Goal: Task Accomplishment & Management: Complete application form

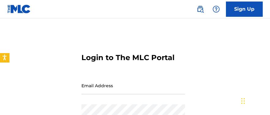
drag, startPoint x: 46, startPoint y: 24, endPoint x: 27, endPoint y: 33, distance: 20.5
click at [27, 33] on main "Login to The MLC Portal Email Address Password Show Password Login Forgot passw…" at bounding box center [135, 101] width 270 height 166
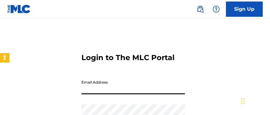
click at [110, 92] on input "Email Address" at bounding box center [132, 85] width 103 height 17
type input "justaemai"
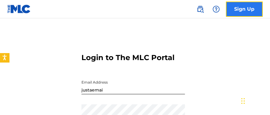
drag, startPoint x: 6, startPoint y: 0, endPoint x: 246, endPoint y: 12, distance: 240.7
click at [246, 12] on link "Sign Up" at bounding box center [244, 9] width 37 height 15
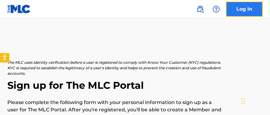
click at [250, 8] on link "Log In" at bounding box center [244, 9] width 37 height 15
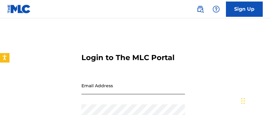
click at [122, 87] on input "Email Address" at bounding box center [132, 85] width 103 height 17
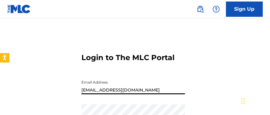
type input "[EMAIL_ADDRESS][DOMAIN_NAME]"
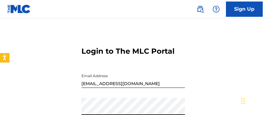
scroll to position [97, 0]
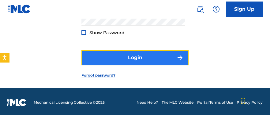
click at [122, 55] on button "Login" at bounding box center [134, 57] width 107 height 15
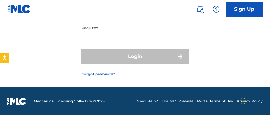
scroll to position [95, 0]
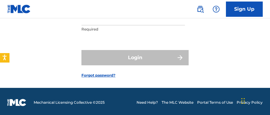
click at [203, 51] on div "Confirm Phone MFA We have texted a code to XXXXXXXX4937 Please enter that code …" at bounding box center [135, 13] width 270 height 150
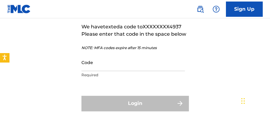
scroll to position [47, 0]
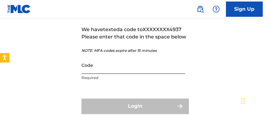
click at [98, 65] on input "Code" at bounding box center [132, 65] width 103 height 17
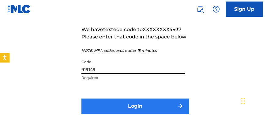
type input "919149"
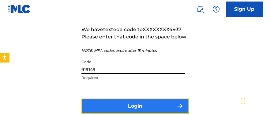
click at [103, 104] on button "Login" at bounding box center [134, 106] width 107 height 15
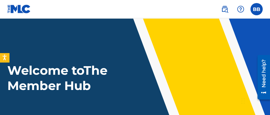
click at [174, 58] on header "Welcome to The Member Hub" at bounding box center [135, 80] width 270 height 125
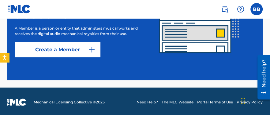
scroll to position [199, 0]
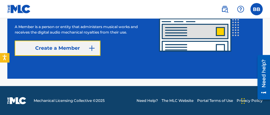
click at [41, 52] on link "Create a Member" at bounding box center [58, 48] width 86 height 15
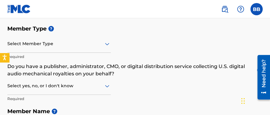
scroll to position [79, 0]
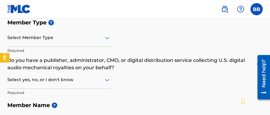
click at [107, 45] on div "Select Member Type" at bounding box center [58, 37] width 103 height 17
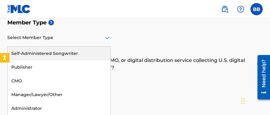
click at [76, 55] on div "Self-Administered Songwriter" at bounding box center [59, 54] width 103 height 14
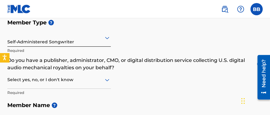
scroll to position [93, 0]
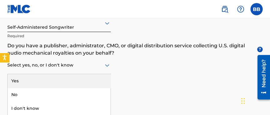
click at [80, 74] on div "3 results available. Use Up and Down to choose options, press Enter to select t…" at bounding box center [58, 65] width 103 height 17
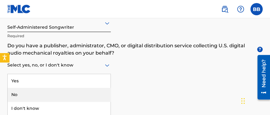
click at [69, 97] on div "No" at bounding box center [59, 95] width 103 height 14
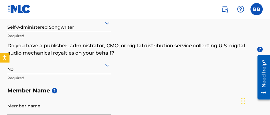
click at [60, 108] on input "Member name" at bounding box center [58, 105] width 103 height 17
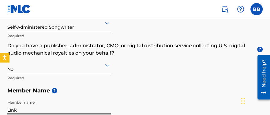
type input "L1nk"
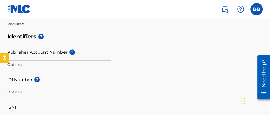
scroll to position [288, 0]
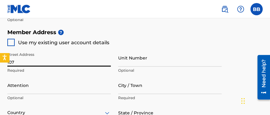
type input "[STREET_ADDRESS][PERSON_NAME]"
type input "null"
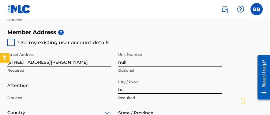
type input "BAKERSFIELD"
type input "[PERSON_NAME]"
type input "[GEOGRAPHIC_DATA]"
type input "CA"
type input "93308"
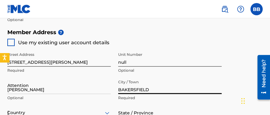
type input "661"
type input "6730578"
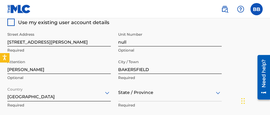
scroll to position [386, 0]
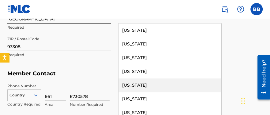
click at [194, 24] on div "57 results available. Use Up and Down to choose options, press Enter to select …" at bounding box center [169, 14] width 103 height 17
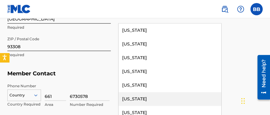
click at [167, 97] on div "[US_STATE]" at bounding box center [169, 99] width 103 height 14
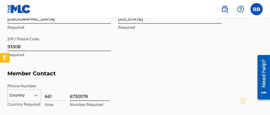
click at [88, 96] on input "6730578" at bounding box center [90, 92] width 40 height 17
type input "6"
type input "6474937"
click at [114, 98] on div "6474937 Number Required" at bounding box center [166, 98] width 193 height 28
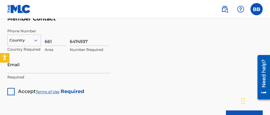
scroll to position [447, 0]
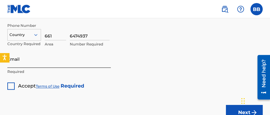
click at [33, 59] on input "Email" at bounding box center [58, 58] width 103 height 17
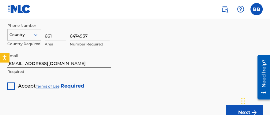
click at [11, 87] on div at bounding box center [10, 86] width 7 height 7
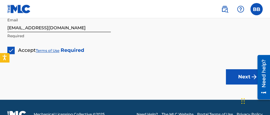
scroll to position [483, 0]
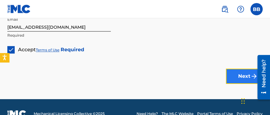
click at [246, 74] on button "Next" at bounding box center [244, 76] width 37 height 15
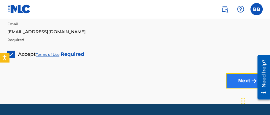
click at [244, 84] on button "Next" at bounding box center [244, 80] width 37 height 15
click at [246, 77] on button "Next" at bounding box center [244, 80] width 37 height 15
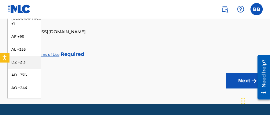
scroll to position [41, 0]
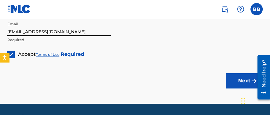
click at [110, 19] on input "[EMAIL_ADDRESS][DOMAIN_NAME]" at bounding box center [58, 27] width 103 height 17
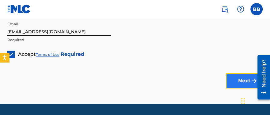
click at [240, 78] on button "Next" at bounding box center [244, 80] width 37 height 15
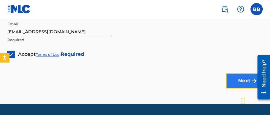
click at [240, 78] on button "Next" at bounding box center [244, 80] width 37 height 15
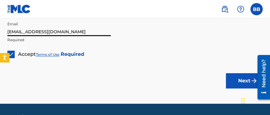
click at [70, 34] on input "[EMAIL_ADDRESS][DOMAIN_NAME]" at bounding box center [58, 27] width 103 height 17
type input "[EMAIL_ADDRESS][DOMAIN_NAME]"
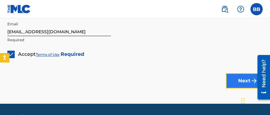
click at [236, 79] on button "Next" at bounding box center [244, 80] width 37 height 15
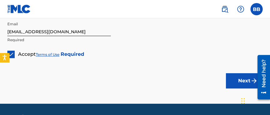
click at [12, 54] on img at bounding box center [11, 54] width 6 height 6
click at [12, 54] on div at bounding box center [10, 54] width 7 height 7
click at [71, 55] on strong "Required" at bounding box center [73, 54] width 24 height 6
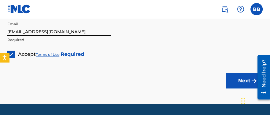
click at [96, 34] on input "[EMAIL_ADDRESS][DOMAIN_NAME]" at bounding box center [58, 27] width 103 height 17
click at [226, 73] on button "Next" at bounding box center [244, 80] width 37 height 15
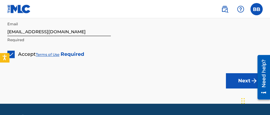
click at [226, 73] on button "Next" at bounding box center [244, 80] width 37 height 15
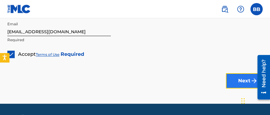
click at [244, 82] on button "Next" at bounding box center [244, 80] width 37 height 15
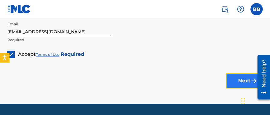
click at [244, 82] on button "Next" at bounding box center [244, 80] width 37 height 15
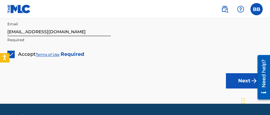
click at [248, 65] on div "Next" at bounding box center [244, 81] width 37 height 46
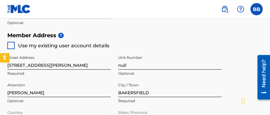
scroll to position [290, 0]
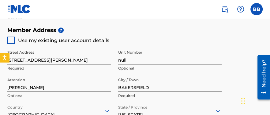
click at [11, 41] on div at bounding box center [10, 40] width 7 height 7
type input "[STREET_ADDRESS][PERSON_NAME]"
type input "[GEOGRAPHIC_DATA]"
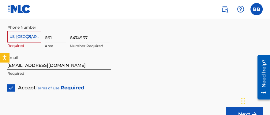
scroll to position [496, 0]
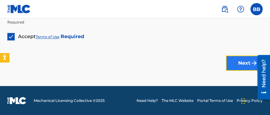
click at [238, 68] on button "Next" at bounding box center [244, 63] width 37 height 15
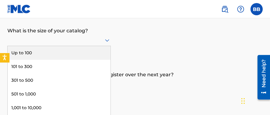
scroll to position [71, 0]
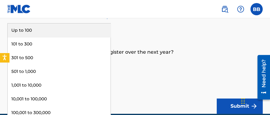
click at [105, 24] on div "9 results available. Use Up and Down to choose options, press Enter to select t…" at bounding box center [58, 18] width 103 height 12
click at [63, 26] on div "Up to 100" at bounding box center [59, 31] width 103 height 14
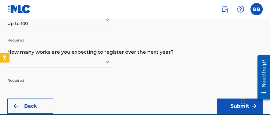
scroll to position [115, 0]
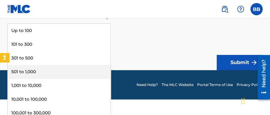
click at [85, 24] on div "9 results available. Use Up and Down to choose options, press Enter to select t…" at bounding box center [58, 18] width 103 height 12
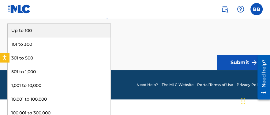
click at [58, 27] on div "Up to 100" at bounding box center [59, 31] width 103 height 14
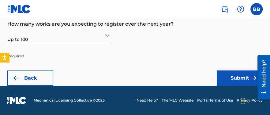
scroll to position [99, 0]
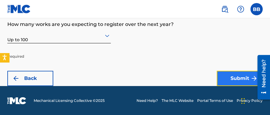
click at [234, 81] on button "Submit" at bounding box center [240, 78] width 46 height 15
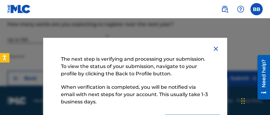
click at [214, 84] on div "The next step is verifying and processing your submission. To view the status o…" at bounding box center [135, 91] width 184 height 107
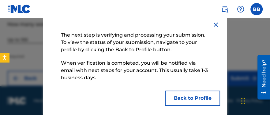
scroll to position [29, 0]
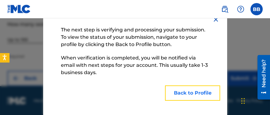
click at [198, 94] on button "Back to Profile" at bounding box center [192, 93] width 55 height 15
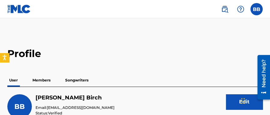
click at [43, 81] on p "Members" at bounding box center [42, 80] width 22 height 13
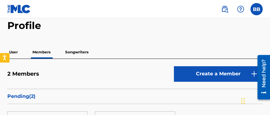
scroll to position [12, 0]
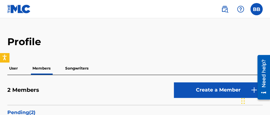
click at [74, 66] on p "Songwriters" at bounding box center [76, 68] width 27 height 13
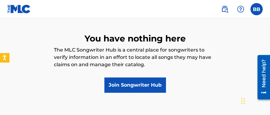
scroll to position [97, 0]
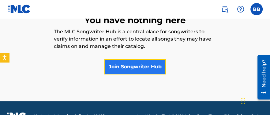
click at [124, 70] on link "Join Songwriter Hub" at bounding box center [134, 66] width 61 height 15
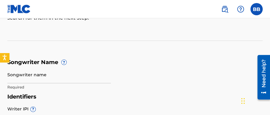
scroll to position [109, 0]
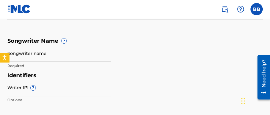
click at [27, 58] on input "Songwriter name" at bounding box center [58, 53] width 103 height 17
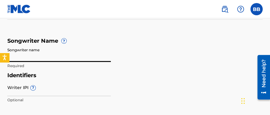
type input "b"
type input "[PERSON_NAME]"
click at [162, 90] on div "Identifiers Writer IPI ? Optional" at bounding box center [134, 89] width 255 height 35
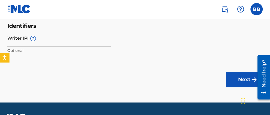
scroll to position [169, 0]
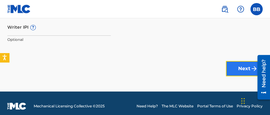
click at [241, 68] on button "Next" at bounding box center [244, 68] width 37 height 15
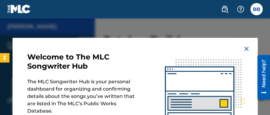
click at [143, 52] on div "Welcome to The MLC Songwriter Hub The MLC Songwriter Hub is your personal dashb…" at bounding box center [135, 92] width 245 height 108
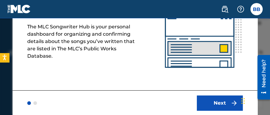
scroll to position [48, 0]
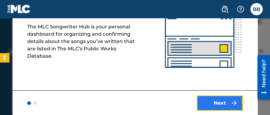
click at [203, 104] on button "Next" at bounding box center [220, 103] width 46 height 15
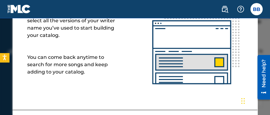
scroll to position [70, 0]
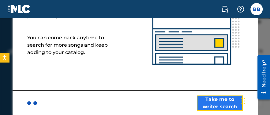
click at [221, 99] on button "Take me to writer search" at bounding box center [220, 103] width 46 height 15
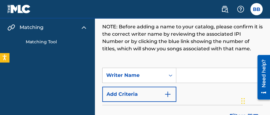
scroll to position [85, 0]
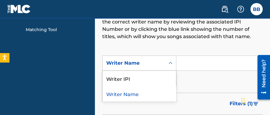
click at [149, 63] on div "Writer Name" at bounding box center [133, 63] width 55 height 7
click at [142, 98] on div "Writer Name" at bounding box center [138, 93] width 73 height 15
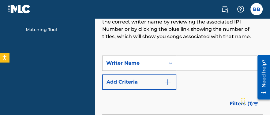
click at [192, 62] on input "Search Form" at bounding box center [219, 63] width 86 height 15
type input "[PERSON_NAME]"
click at [202, 106] on div "Filters ( 1 )" at bounding box center [182, 104] width 160 height 22
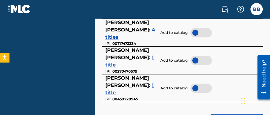
scroll to position [400, 0]
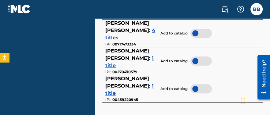
click at [113, 55] on span "1 title" at bounding box center [129, 61] width 48 height 13
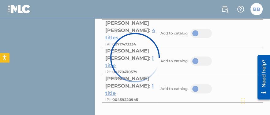
scroll to position [240, 0]
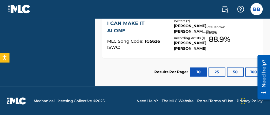
scroll to position [169, 0]
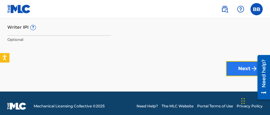
click at [237, 66] on button "Next" at bounding box center [244, 68] width 37 height 15
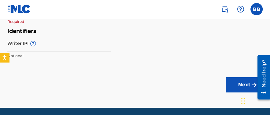
click at [131, 32] on h5 "Identifiers" at bounding box center [134, 31] width 255 height 7
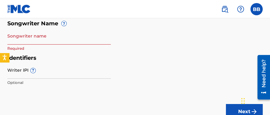
scroll to position [117, 0]
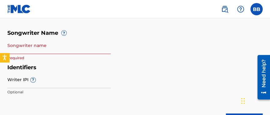
click at [16, 51] on input "Songwriter name" at bounding box center [58, 45] width 103 height 17
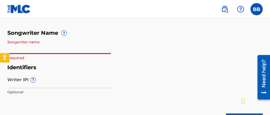
type input "L1nk"
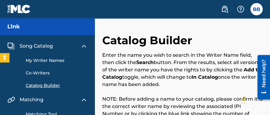
click at [200, 91] on div "Enter the name you wish to search in the Writer Name field, then click the Sear…" at bounding box center [182, 88] width 160 height 73
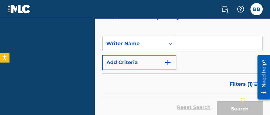
scroll to position [109, 0]
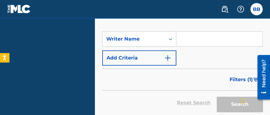
click at [181, 43] on input "Search Form" at bounding box center [219, 39] width 86 height 15
type input "l"
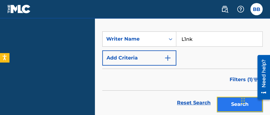
click at [226, 108] on button "Search" at bounding box center [240, 104] width 46 height 15
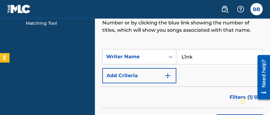
scroll to position [84, 0]
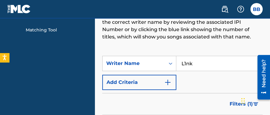
click at [202, 62] on input "L1nk" at bounding box center [219, 63] width 86 height 15
type input "L"
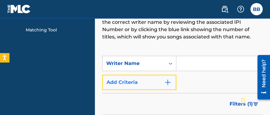
click at [167, 81] on img "Search Form" at bounding box center [167, 82] width 7 height 7
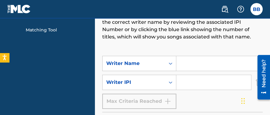
click at [167, 81] on icon "Search Form" at bounding box center [170, 83] width 6 height 6
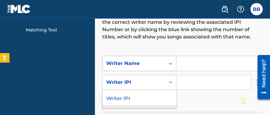
click at [168, 64] on icon "Search Form" at bounding box center [170, 64] width 6 height 6
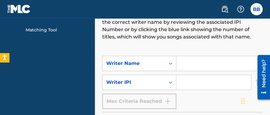
click at [190, 65] on input "Search Form" at bounding box center [219, 63] width 86 height 15
click at [211, 98] on div "SearchWithCriteria82fee465-52df-488e-83ff-dc048ffe154e Writer Name [PERSON_NAME…" at bounding box center [182, 82] width 160 height 53
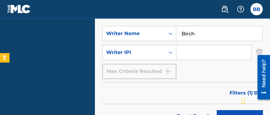
scroll to position [121, 0]
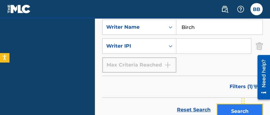
click at [225, 108] on button "Search" at bounding box center [240, 111] width 46 height 15
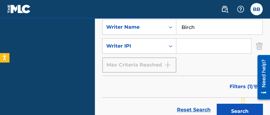
click at [158, 100] on div "Reset Search Search" at bounding box center [182, 110] width 160 height 24
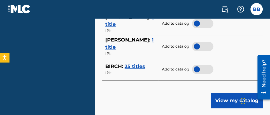
scroll to position [412, 0]
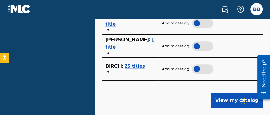
click at [130, 69] on span "25 titles" at bounding box center [134, 66] width 20 height 6
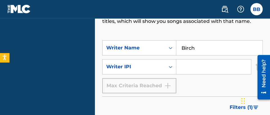
scroll to position [97, 0]
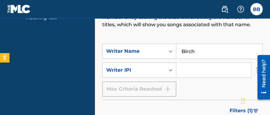
click at [202, 51] on input "Birch" at bounding box center [219, 51] width 86 height 15
type input "B"
click at [210, 93] on div "SearchWithCriteria82fee465-52df-488e-83ff-dc048ffe154e Writer Name [PERSON_NAME…" at bounding box center [182, 70] width 160 height 53
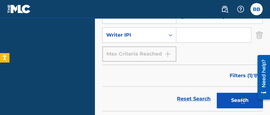
scroll to position [133, 0]
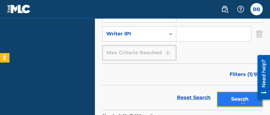
click at [229, 97] on button "Search" at bounding box center [240, 99] width 46 height 15
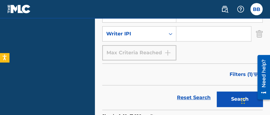
click at [125, 87] on div "Reset Search Search" at bounding box center [182, 98] width 160 height 24
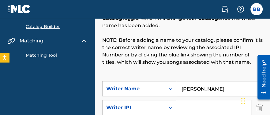
scroll to position [72, 0]
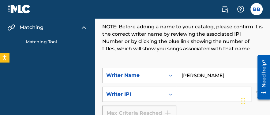
click at [200, 76] on input "[PERSON_NAME]" at bounding box center [219, 75] width 86 height 15
type input "B"
click at [187, 114] on div "SearchWithCriteria82fee465-52df-488e-83ff-dc048ffe154e Writer Name link SearchW…" at bounding box center [182, 94] width 160 height 53
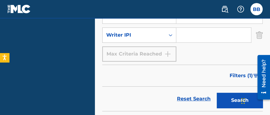
scroll to position [133, 0]
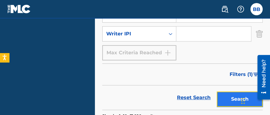
click at [225, 100] on button "Search" at bounding box center [240, 99] width 46 height 15
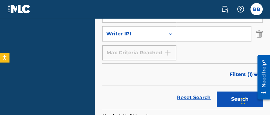
click at [161, 101] on div "Reset Search Search" at bounding box center [182, 98] width 160 height 24
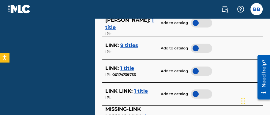
scroll to position [327, 0]
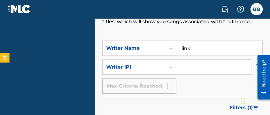
scroll to position [99, 0]
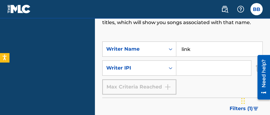
click at [198, 52] on input "link" at bounding box center [219, 49] width 86 height 15
type input "l"
click at [199, 104] on div "Filters ( 1 )" at bounding box center [182, 109] width 160 height 22
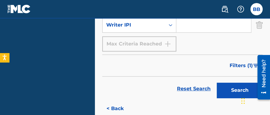
scroll to position [147, 0]
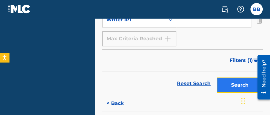
click at [222, 87] on button "Search" at bounding box center [240, 85] width 46 height 15
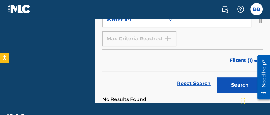
click at [193, 55] on div "Filters ( 1 )" at bounding box center [182, 61] width 160 height 22
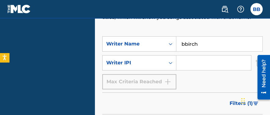
scroll to position [99, 0]
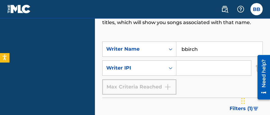
click at [200, 53] on input "bbirch" at bounding box center [219, 49] width 86 height 15
click at [186, 103] on div "Filters ( 1 )" at bounding box center [182, 109] width 160 height 22
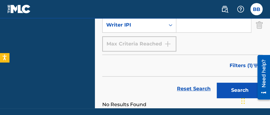
scroll to position [147, 0]
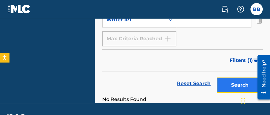
click at [225, 81] on button "Search" at bounding box center [240, 85] width 46 height 15
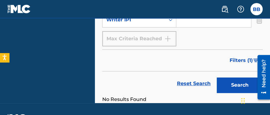
click at [198, 38] on div "SearchWithCriteria82fee465-52df-488e-83ff-dc048ffe154e Writer Name bbirch0007 S…" at bounding box center [182, 19] width 160 height 53
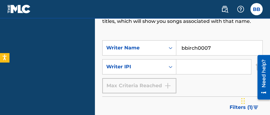
scroll to position [99, 0]
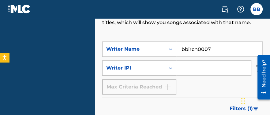
click at [215, 54] on input "bbirch0007" at bounding box center [219, 49] width 86 height 15
type input "b"
click at [191, 103] on div "Filters ( 1 )" at bounding box center [182, 109] width 160 height 22
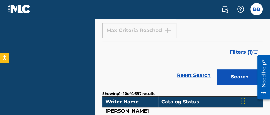
scroll to position [159, 0]
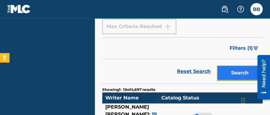
click at [233, 71] on button "Search" at bounding box center [240, 72] width 46 height 15
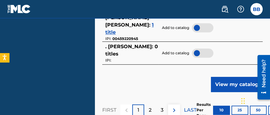
scroll to position [462, 0]
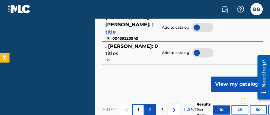
click at [147, 104] on div "2" at bounding box center [150, 110] width 12 height 12
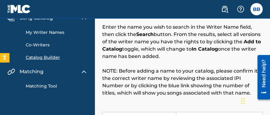
scroll to position [0, 0]
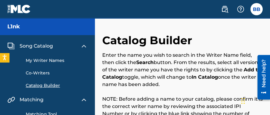
click at [200, 89] on div "Enter the name you wish to search in the Writer Name field, then click the Sear…" at bounding box center [182, 88] width 160 height 73
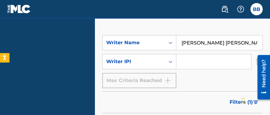
scroll to position [97, 0]
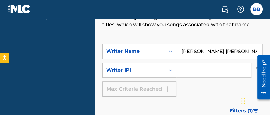
click at [218, 50] on input "[PERSON_NAME] [PERSON_NAME]" at bounding box center [219, 51] width 86 height 15
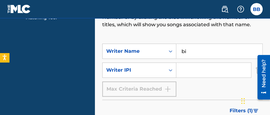
type input "b"
click at [210, 104] on div "Filters ( 1 )" at bounding box center [182, 111] width 160 height 22
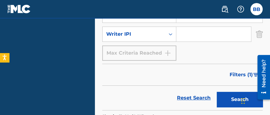
scroll to position [145, 0]
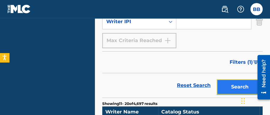
click at [223, 88] on button "Search" at bounding box center [240, 87] width 46 height 15
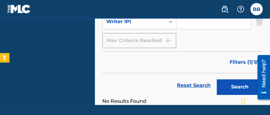
click at [150, 73] on div "Filters ( 1 )" at bounding box center [182, 62] width 160 height 22
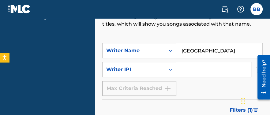
scroll to position [97, 0]
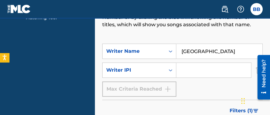
click at [219, 54] on input "[GEOGRAPHIC_DATA]" at bounding box center [219, 51] width 86 height 15
type input "b"
click at [207, 101] on div "Filters ( 1 )" at bounding box center [182, 111] width 160 height 22
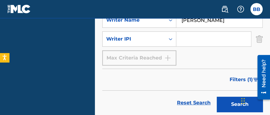
scroll to position [145, 0]
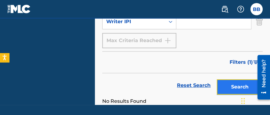
click at [224, 90] on button "Search" at bounding box center [240, 87] width 46 height 15
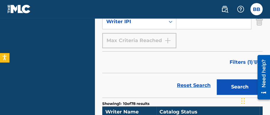
click at [156, 83] on div "Reset Search Search" at bounding box center [182, 85] width 160 height 24
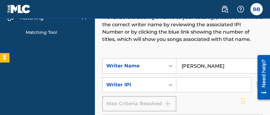
scroll to position [97, 0]
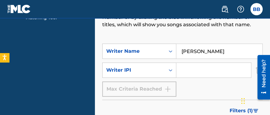
click at [214, 54] on input "[PERSON_NAME]" at bounding box center [219, 51] width 86 height 15
type input "e"
click at [203, 108] on div "Filters ( 1 )" at bounding box center [182, 111] width 160 height 22
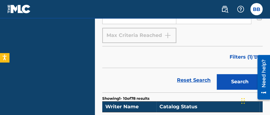
scroll to position [157, 0]
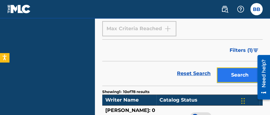
click at [233, 73] on button "Search" at bounding box center [240, 75] width 46 height 15
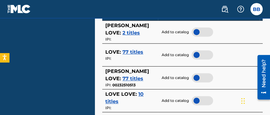
scroll to position [254, 0]
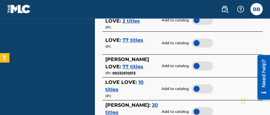
click at [128, 67] on span "77 titles" at bounding box center [132, 67] width 21 height 6
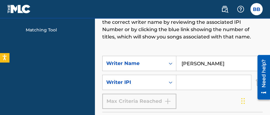
scroll to position [85, 0]
click at [220, 63] on input "[PERSON_NAME]" at bounding box center [219, 63] width 86 height 15
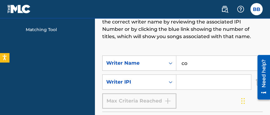
type input "c"
click at [202, 111] on form "SearchWithCriteria82fee465-52df-488e-83ff-dc048ffe154e Writer Name [PERSON_NAME…" at bounding box center [182, 107] width 160 height 103
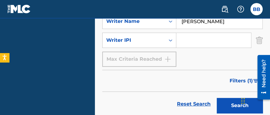
scroll to position [133, 0]
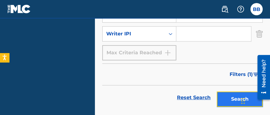
click at [224, 102] on button "Search" at bounding box center [240, 99] width 46 height 15
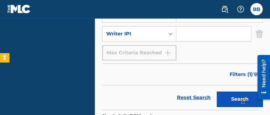
click at [130, 98] on div "Reset Search Search" at bounding box center [182, 98] width 160 height 24
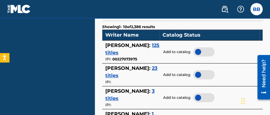
scroll to position [230, 0]
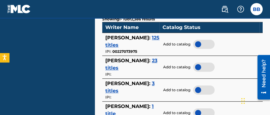
click at [132, 43] on span "125 titles" at bounding box center [132, 41] width 54 height 13
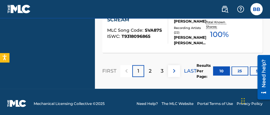
scroll to position [698, 0]
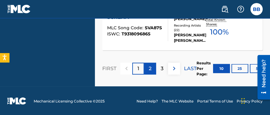
click at [152, 70] on div "2" at bounding box center [150, 69] width 12 height 12
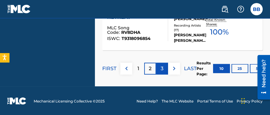
click at [161, 67] on p "3" at bounding box center [162, 68] width 3 height 7
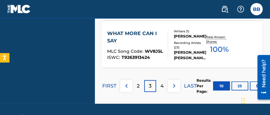
scroll to position [686, 0]
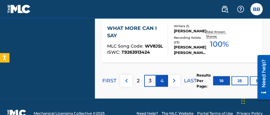
click at [160, 79] on p "4" at bounding box center [161, 80] width 3 height 7
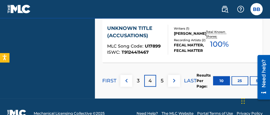
click at [160, 79] on div "5" at bounding box center [162, 81] width 12 height 12
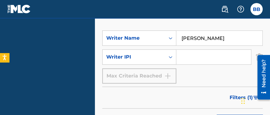
scroll to position [104, 0]
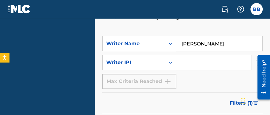
click at [216, 44] on input "[PERSON_NAME]" at bounding box center [219, 43] width 86 height 15
type input "k"
click at [208, 91] on form "SearchWithCriteria82fee465-52df-488e-83ff-dc048ffe154e Writer Name nirvana Sear…" at bounding box center [182, 87] width 160 height 103
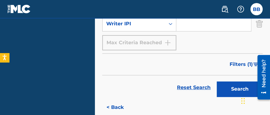
scroll to position [153, 0]
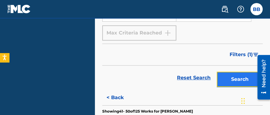
click at [225, 82] on button "Search" at bounding box center [240, 79] width 46 height 15
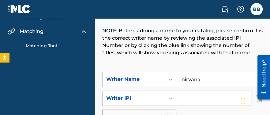
scroll to position [68, 0]
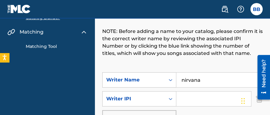
click at [210, 81] on input "nirvana" at bounding box center [219, 80] width 86 height 15
type input "n"
click at [196, 110] on div "SearchWithCriteria82fee465-52df-488e-83ff-dc048ffe154e Writer Name dubfx Search…" at bounding box center [182, 98] width 160 height 53
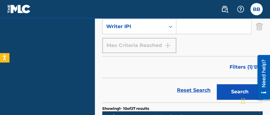
scroll to position [141, 0]
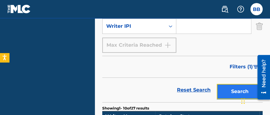
click at [220, 97] on button "Search" at bounding box center [240, 91] width 46 height 15
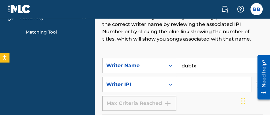
scroll to position [79, 0]
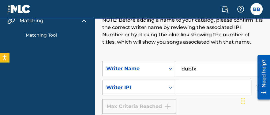
click at [192, 68] on input "dubfx" at bounding box center [219, 68] width 86 height 15
click at [202, 97] on div "SearchWithCriteria82fee465-52df-488e-83ff-dc048ffe154e Writer Name dub fx Searc…" at bounding box center [182, 87] width 160 height 53
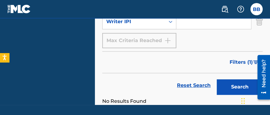
scroll to position [152, 0]
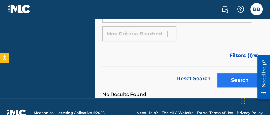
click at [228, 79] on button "Search" at bounding box center [240, 80] width 46 height 15
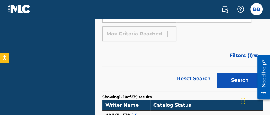
click at [124, 84] on div "Reset Search Search" at bounding box center [182, 79] width 160 height 24
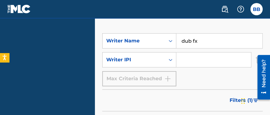
scroll to position [79, 0]
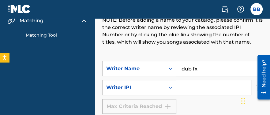
click at [200, 68] on input "dub fx" at bounding box center [219, 68] width 86 height 15
type input "d"
type input "unknown"
click at [190, 102] on div "SearchWithCriteria82fee465-52df-488e-83ff-dc048ffe154e Writer Name unknown Sear…" at bounding box center [182, 87] width 160 height 53
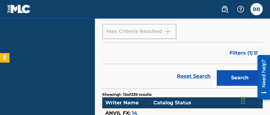
scroll to position [164, 0]
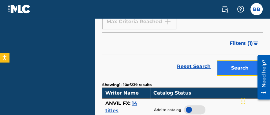
click at [228, 70] on button "Search" at bounding box center [240, 68] width 46 height 15
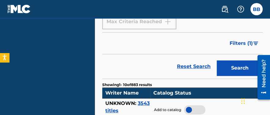
click at [118, 66] on div "Reset Search Search" at bounding box center [182, 66] width 160 height 24
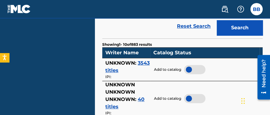
scroll to position [200, 0]
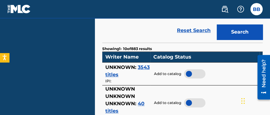
click at [142, 66] on span "3543 titles" at bounding box center [127, 71] width 44 height 13
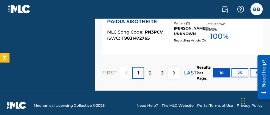
scroll to position [698, 0]
